Goal: Transaction & Acquisition: Purchase product/service

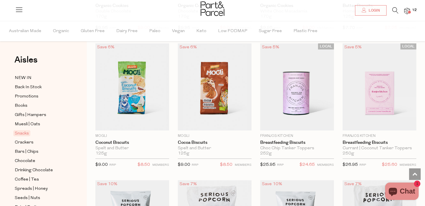
click at [409, 10] on img at bounding box center [407, 11] width 6 height 7
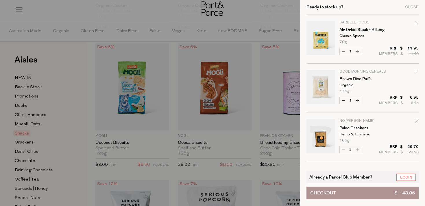
click at [415, 23] on icon "Remove Air Dried Steak - Biltong" at bounding box center [417, 23] width 4 height 4
type input "Add Membership"
click at [415, 23] on icon "Remove Air Dried Steak - Biltong" at bounding box center [417, 23] width 4 height 4
click at [405, 178] on link "Login" at bounding box center [405, 176] width 19 height 7
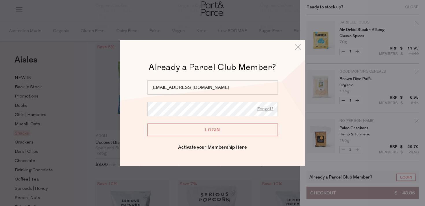
click at [267, 132] on input "Login" at bounding box center [212, 129] width 130 height 13
click at [228, 133] on input "Login" at bounding box center [212, 129] width 130 height 13
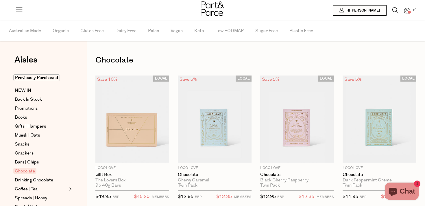
type input "3"
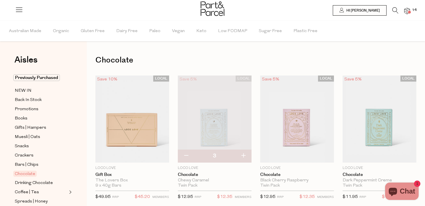
click at [409, 12] on span at bounding box center [409, 12] width 3 height 3
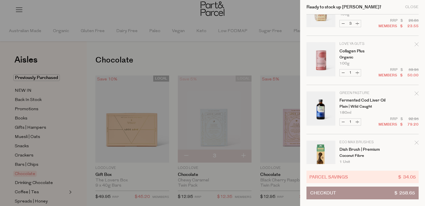
scroll to position [127, 0]
click at [416, 44] on icon "Remove Collagen Plus" at bounding box center [417, 44] width 4 height 4
click at [416, 44] on form "Image Product Total Qty Good Fish Skipjack Tuna Fillets in Brine 120g" at bounding box center [363, 109] width 112 height 442
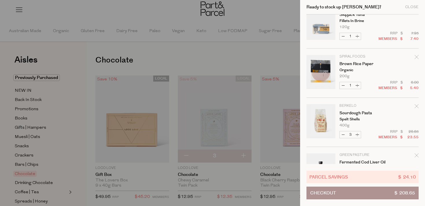
scroll to position [0, 0]
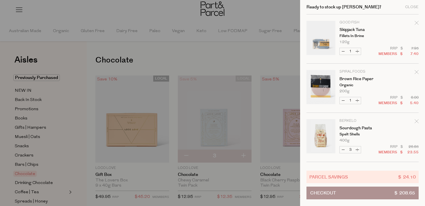
click at [93, 9] on div at bounding box center [212, 103] width 425 height 206
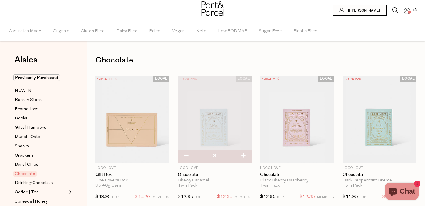
click at [393, 9] on icon at bounding box center [395, 10] width 6 height 6
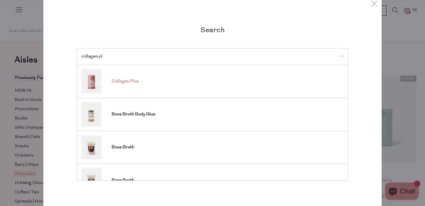
type input "collagen pl"
click at [127, 76] on link "Collagen Plus" at bounding box center [212, 81] width 263 height 24
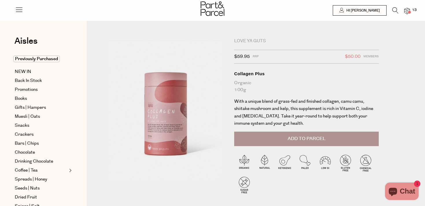
click at [296, 138] on span "Add to Parcel" at bounding box center [307, 138] width 38 height 7
